Goal: Task Accomplishment & Management: Use online tool/utility

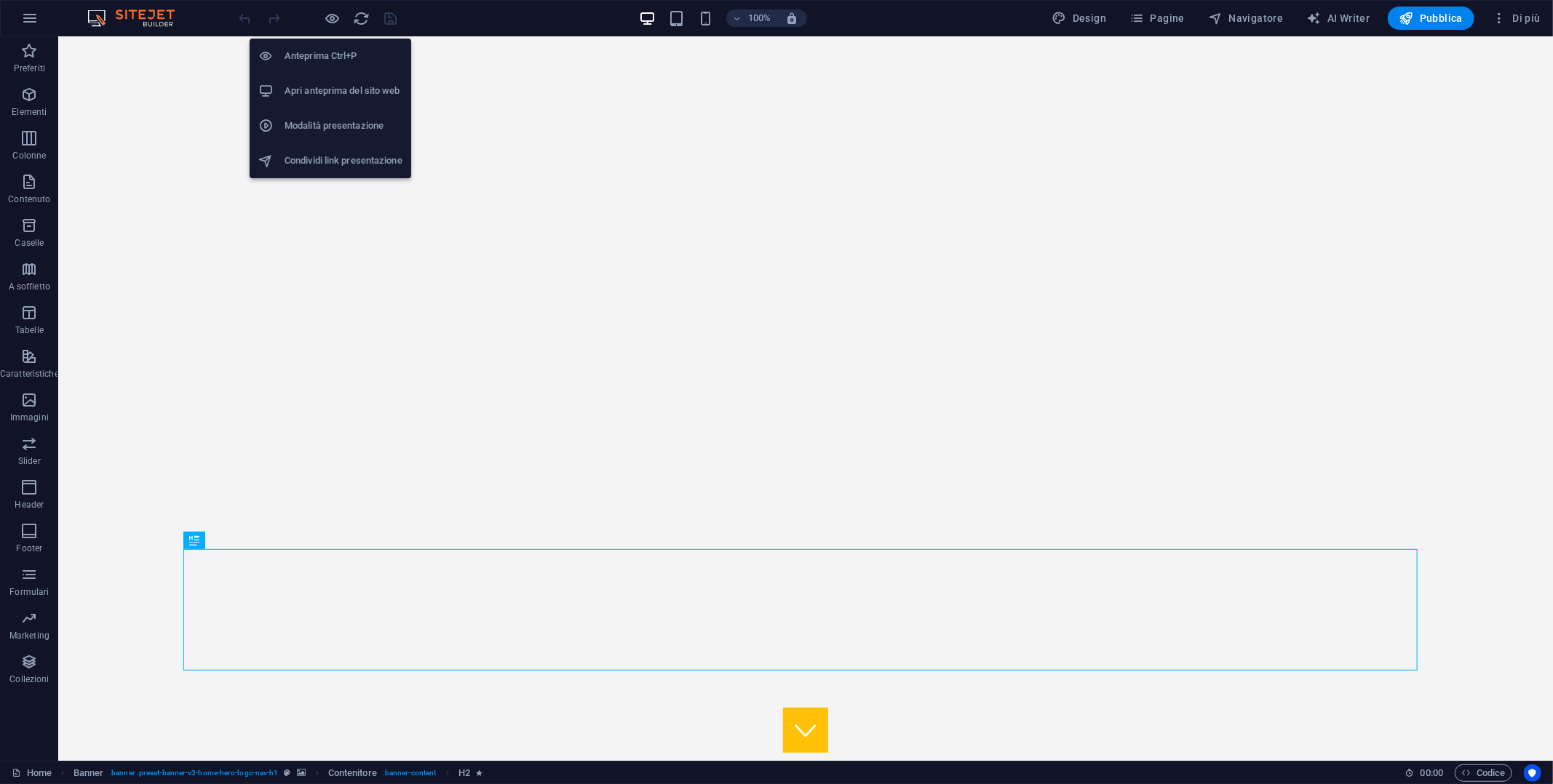
click at [334, 93] on h6 "Apri anteprima del sito web" at bounding box center [344, 91] width 118 height 18
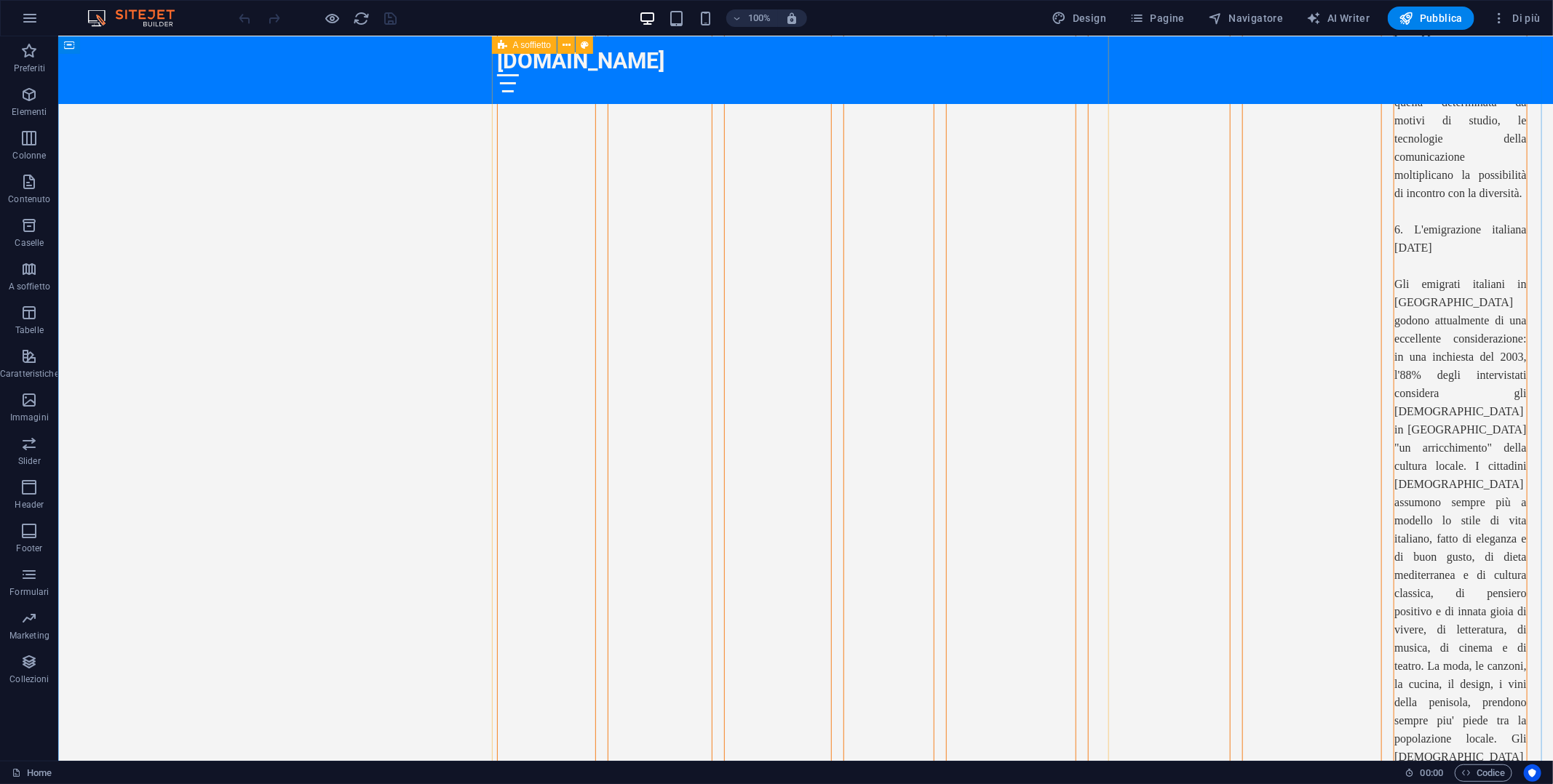
scroll to position [3855, 0]
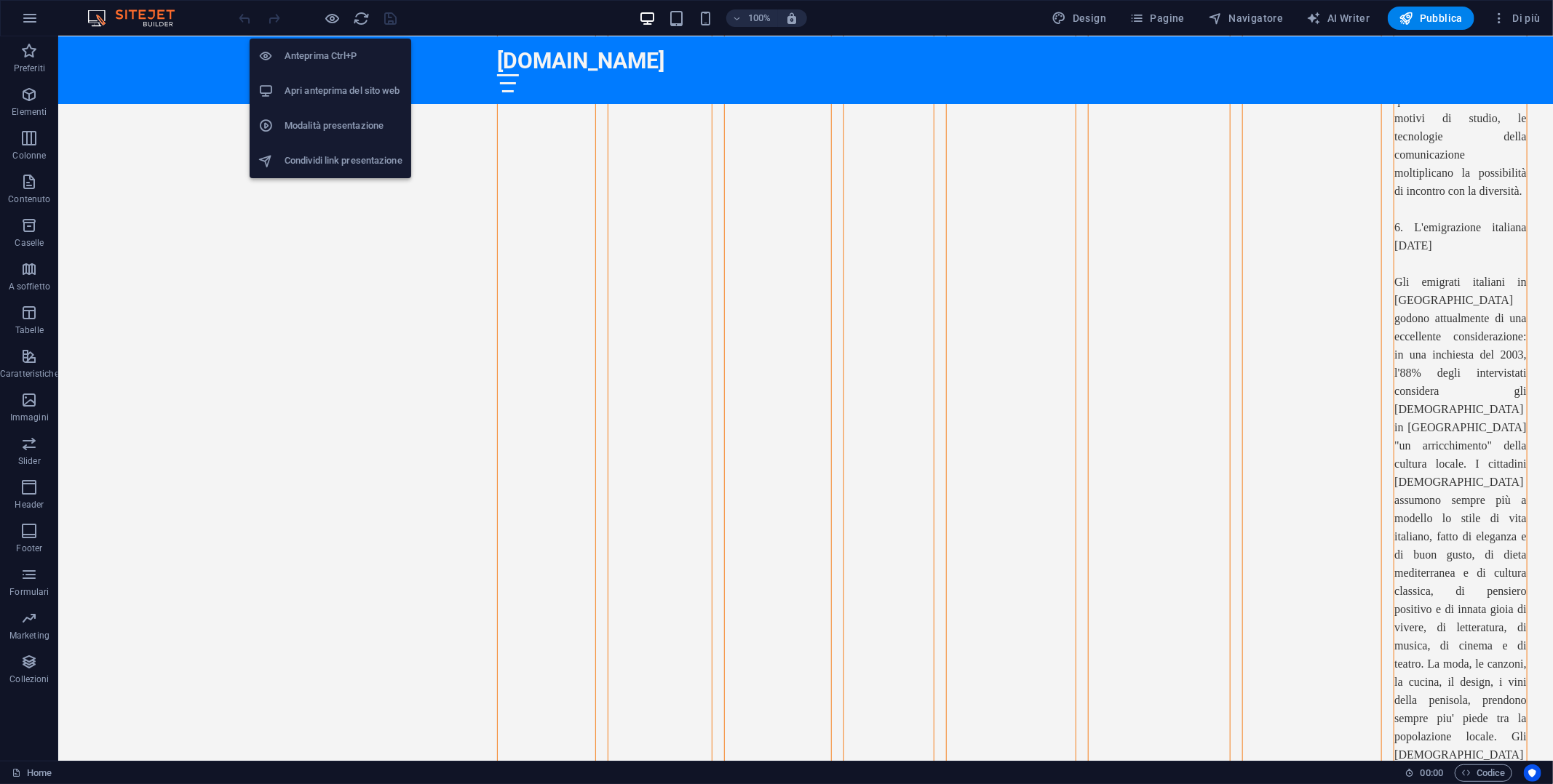
click at [323, 87] on h6 "Apri anteprima del sito web" at bounding box center [344, 91] width 118 height 18
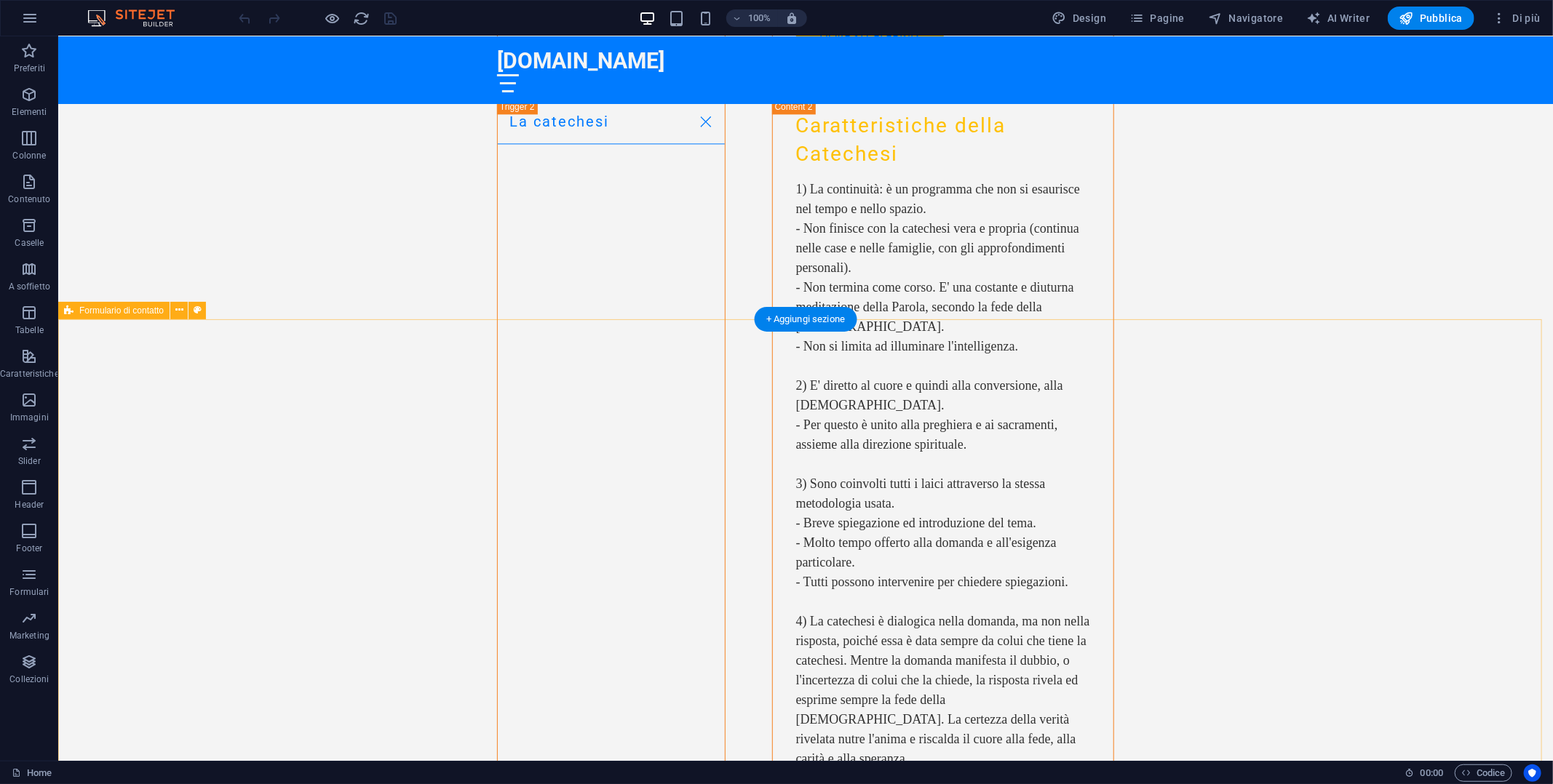
scroll to position [5600, 0]
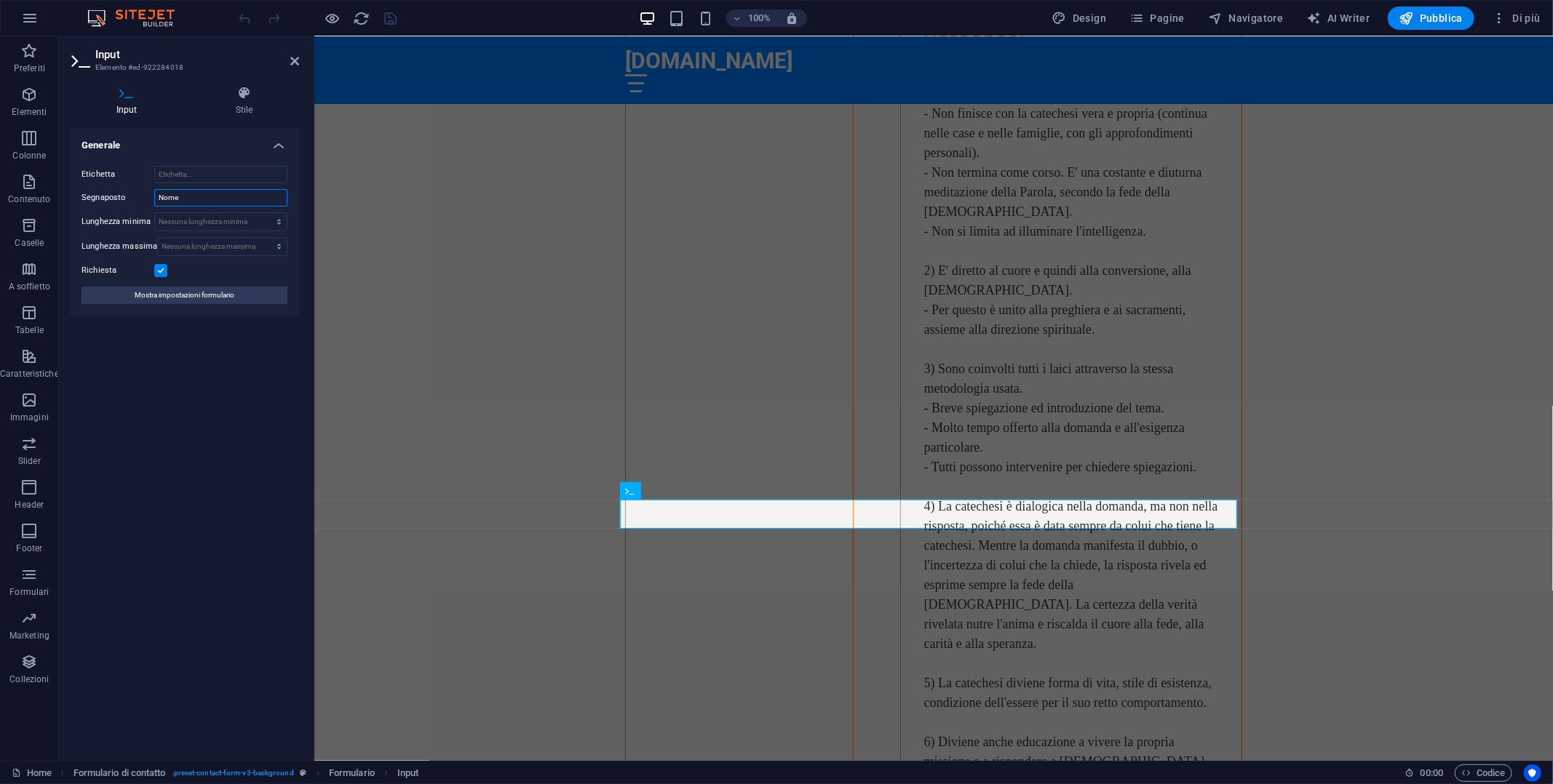
click at [192, 202] on input "Nome" at bounding box center [220, 198] width 133 height 18
type input "Cognome"
click at [388, 20] on icon "save" at bounding box center [391, 18] width 17 height 17
checkbox input "false"
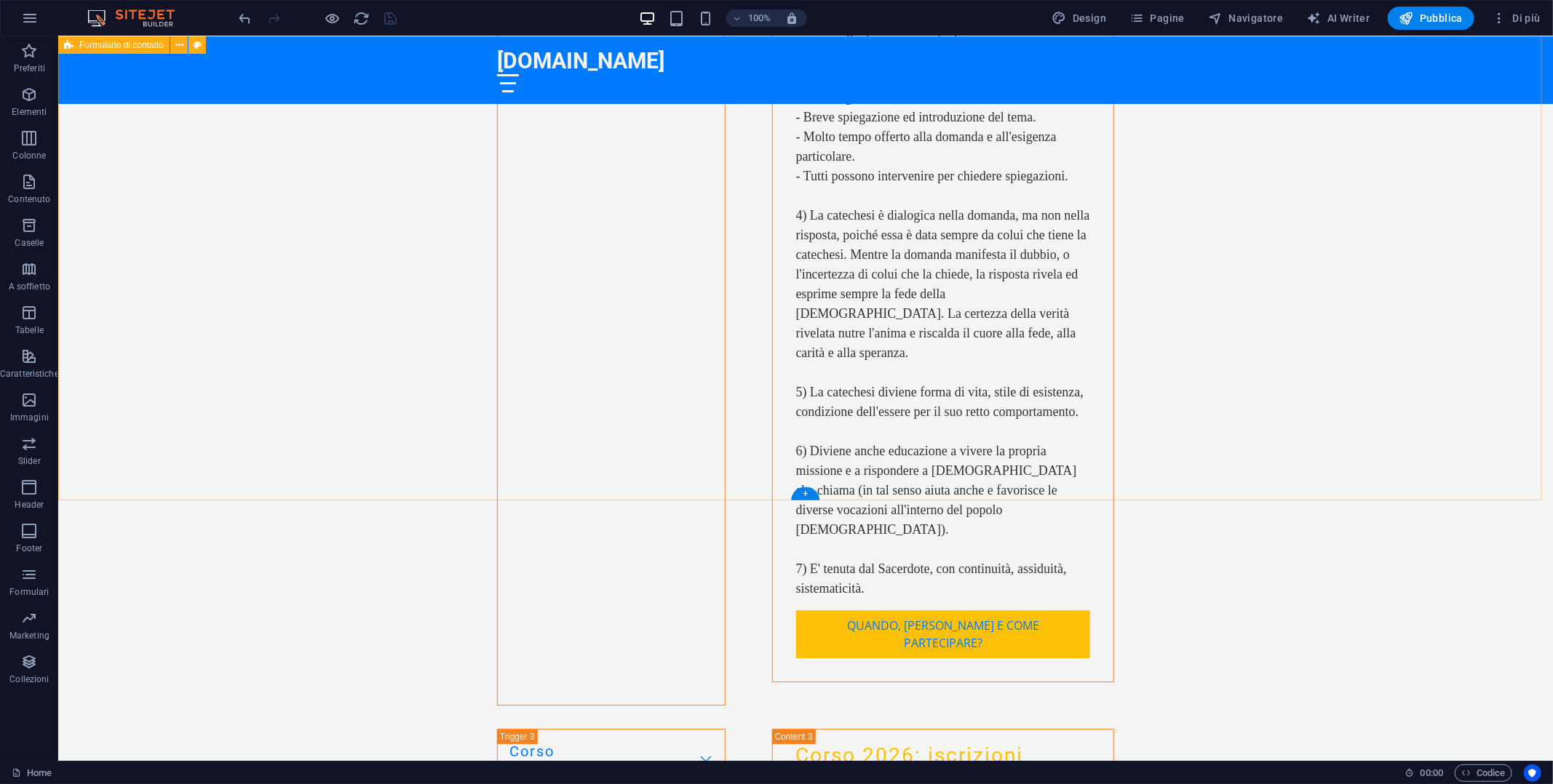
scroll to position [6207, 0]
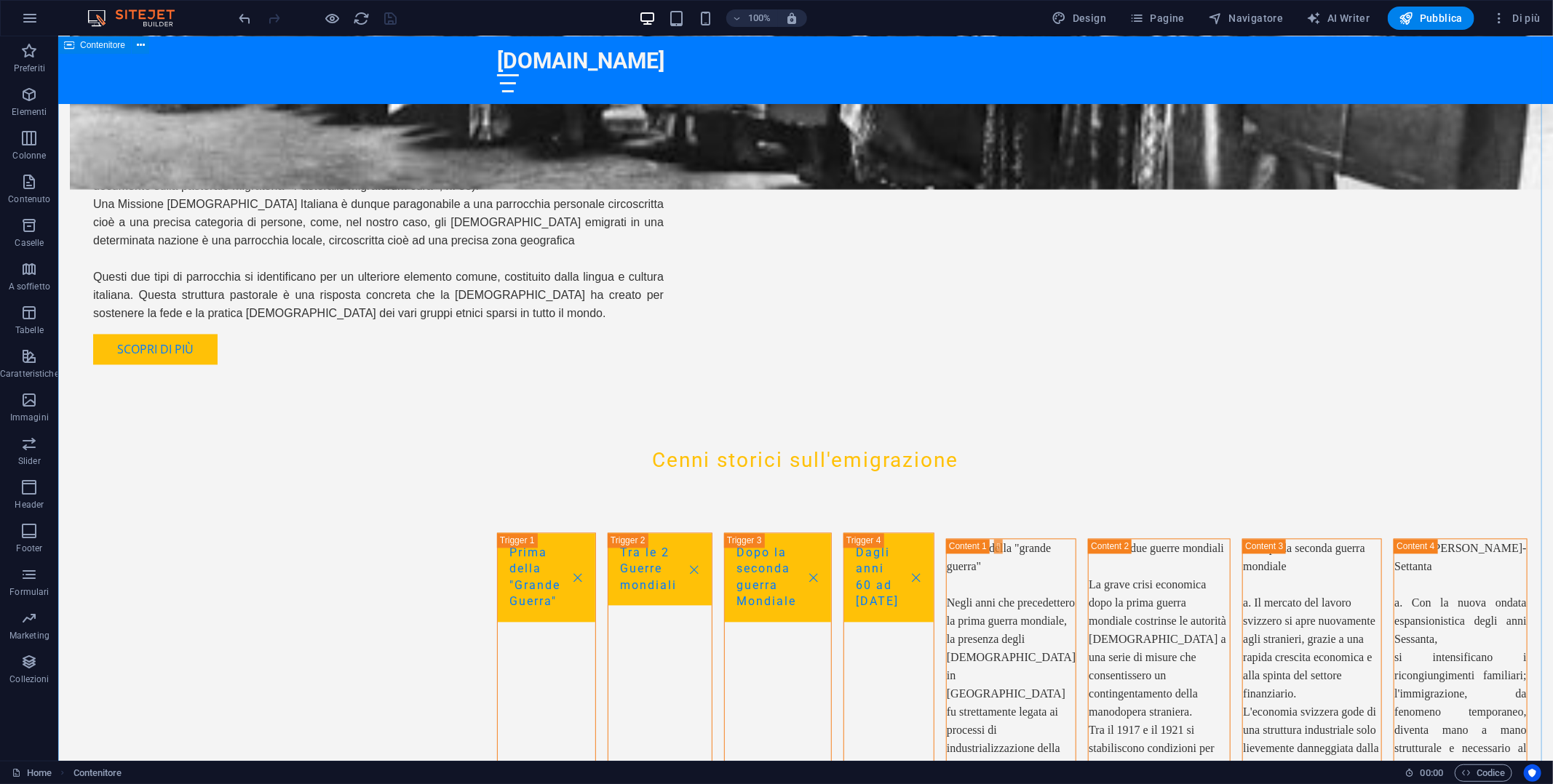
scroll to position [1625, 0]
